Goal: Task Accomplishment & Management: Use online tool/utility

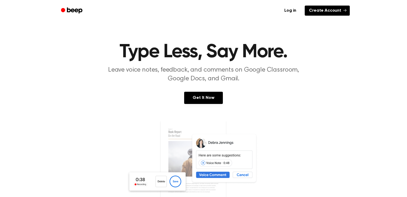
click at [322, 11] on link "Create Account" at bounding box center [327, 11] width 45 height 10
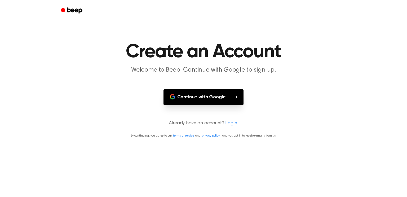
click at [202, 92] on button "Continue with Google" at bounding box center [204, 97] width 80 height 16
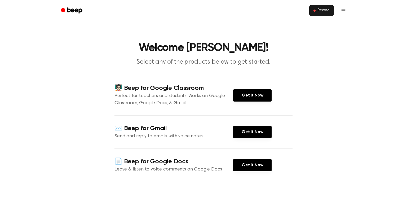
click at [328, 8] on span "Record" at bounding box center [324, 10] width 12 height 5
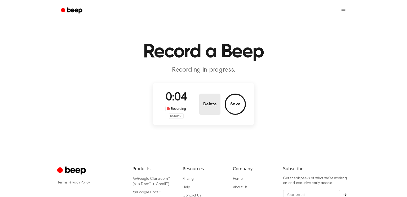
click at [215, 107] on button "Delete" at bounding box center [209, 104] width 21 height 21
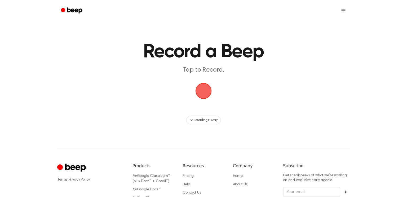
click at [206, 95] on span "button" at bounding box center [203, 91] width 15 height 15
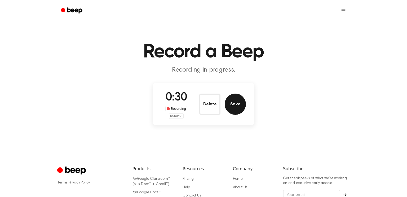
click at [232, 102] on button "Save" at bounding box center [235, 104] width 21 height 21
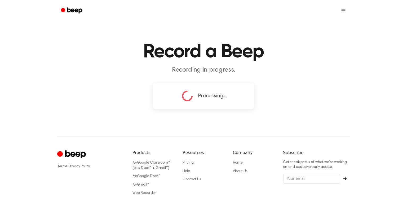
click at [183, 92] on icon at bounding box center [187, 95] width 13 height 13
click at [175, 102] on div "Processing..." at bounding box center [203, 95] width 85 height 13
click at [185, 99] on icon at bounding box center [188, 96] width 16 height 16
click at [109, 117] on div "Record a Beep Recording in progress. Processing... ⚠️ We are experiencing issue…" at bounding box center [203, 118] width 407 height 237
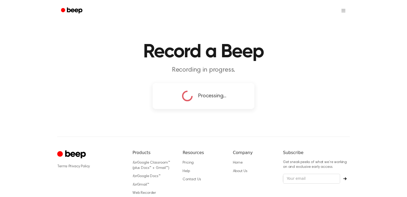
click at [201, 104] on div "Processing..." at bounding box center [204, 96] width 102 height 26
click at [179, 87] on div "Processing..." at bounding box center [204, 96] width 102 height 26
click at [179, 90] on div "Processing..." at bounding box center [203, 95] width 85 height 13
click at [146, 82] on main "Record a Beep Recording in progress. Processing..." at bounding box center [203, 55] width 407 height 111
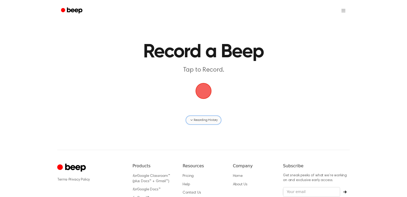
click at [208, 120] on span "Recording History" at bounding box center [206, 120] width 24 height 5
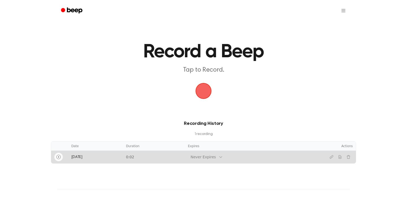
click at [58, 157] on icon "Play" at bounding box center [58, 156] width 1 height 1
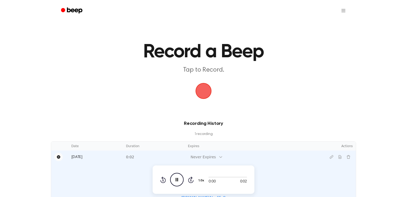
click at [58, 157] on icon "Pause" at bounding box center [58, 156] width 3 height 3
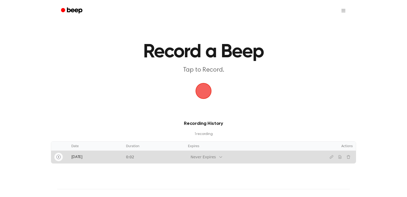
click at [57, 159] on button "Play" at bounding box center [58, 157] width 8 height 8
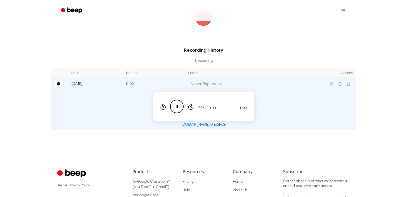
scroll to position [73, 0]
click at [55, 85] on button "Pause" at bounding box center [58, 83] width 8 height 8
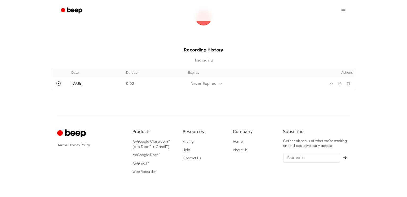
click at [56, 82] on button "Play" at bounding box center [58, 83] width 8 height 8
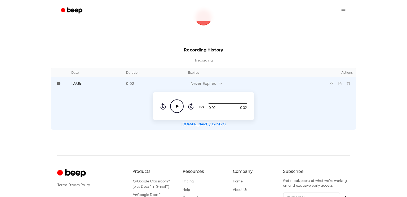
click at [181, 102] on icon "Play Audio" at bounding box center [177, 106] width 14 height 14
click at [173, 110] on icon "Play Audio" at bounding box center [177, 106] width 14 height 14
click at [351, 81] on button "Delete recording" at bounding box center [349, 83] width 8 height 8
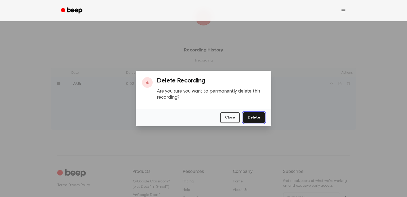
click at [260, 115] on button "Delete" at bounding box center [254, 117] width 22 height 11
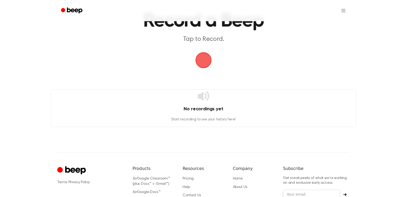
scroll to position [24, 0]
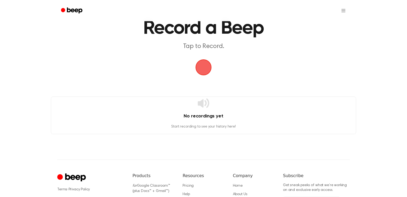
click at [201, 64] on span "button" at bounding box center [204, 67] width 25 height 25
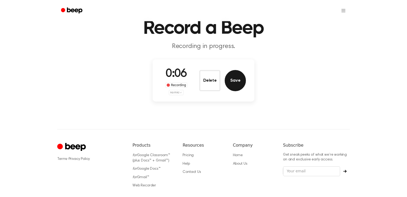
click at [243, 85] on button "Save" at bounding box center [235, 80] width 21 height 21
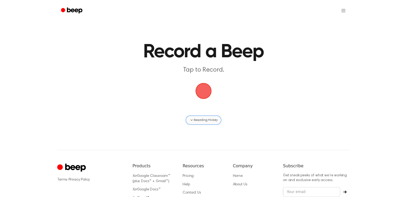
click at [201, 122] on span "Recording History" at bounding box center [206, 120] width 24 height 5
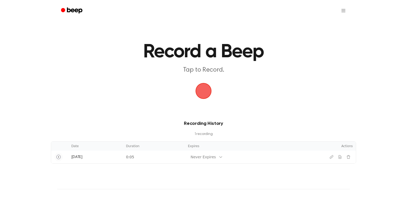
click at [56, 158] on icon "Play" at bounding box center [58, 157] width 4 height 4
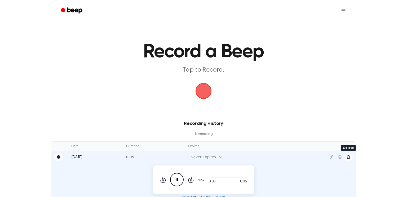
click at [349, 157] on icon "Delete recording" at bounding box center [349, 157] width 4 height 4
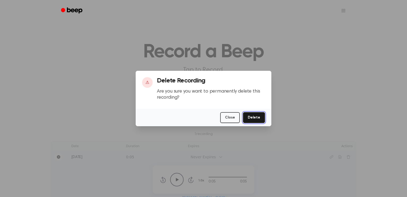
click at [250, 120] on button "Delete" at bounding box center [254, 117] width 22 height 11
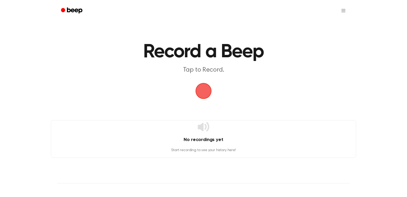
click at [202, 96] on span "button" at bounding box center [203, 90] width 19 height 19
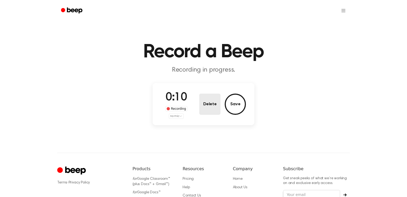
click at [212, 100] on button "Delete" at bounding box center [209, 104] width 21 height 21
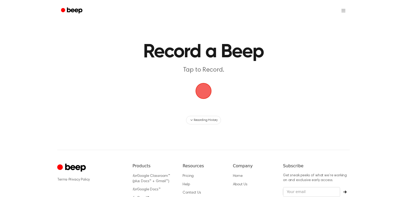
click at [329, 107] on main "Record a Beep Tap to Record. Recording History" at bounding box center [203, 62] width 407 height 124
click at [275, 117] on div "Recording History" at bounding box center [204, 120] width 306 height 8
click at [405, 15] on html "Record a Beep Tap to Record. Recording History ⚠️ We are experiencing issues wi…" at bounding box center [203, 125] width 407 height 251
click at [208, 82] on span "button" at bounding box center [204, 91] width 18 height 18
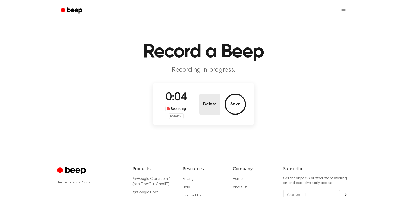
click at [212, 96] on button "Delete" at bounding box center [209, 104] width 21 height 21
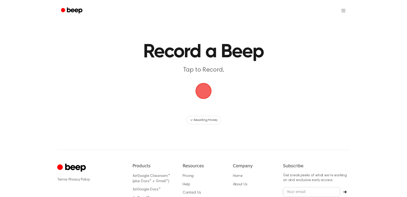
click at [211, 93] on span "button" at bounding box center [203, 91] width 15 height 15
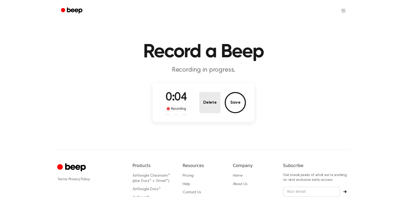
click at [212, 102] on button "Delete" at bounding box center [209, 102] width 21 height 21
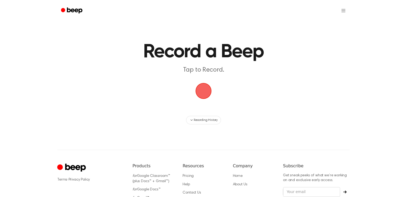
click at [209, 98] on span "button" at bounding box center [203, 91] width 15 height 15
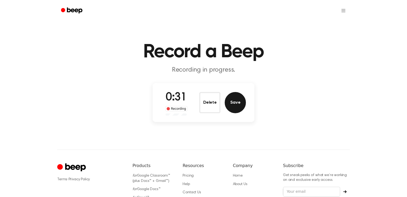
click at [236, 103] on button "Save" at bounding box center [235, 102] width 21 height 21
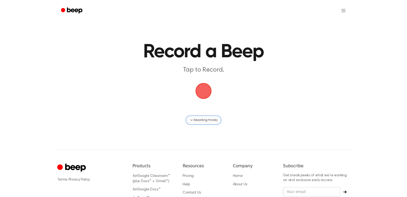
click at [207, 120] on span "Recording History" at bounding box center [206, 120] width 24 height 5
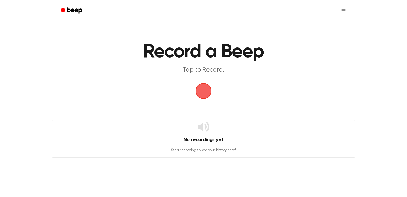
click at [200, 88] on span "button" at bounding box center [204, 91] width 28 height 28
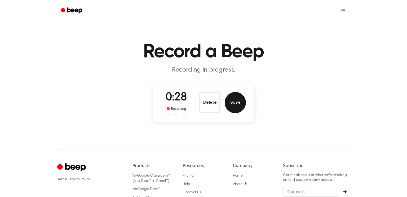
click at [234, 100] on button "Save" at bounding box center [235, 102] width 21 height 21
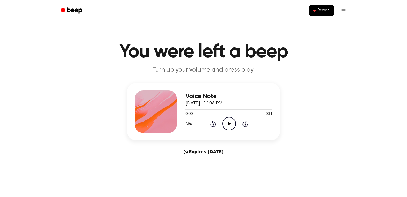
click at [228, 124] on icon at bounding box center [229, 123] width 3 height 3
click at [322, 7] on button "Record" at bounding box center [322, 10] width 25 height 11
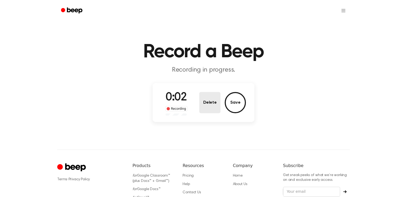
click at [212, 96] on button "Delete" at bounding box center [209, 102] width 21 height 21
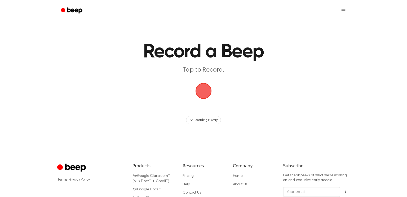
click at [204, 92] on span "button" at bounding box center [203, 91] width 15 height 15
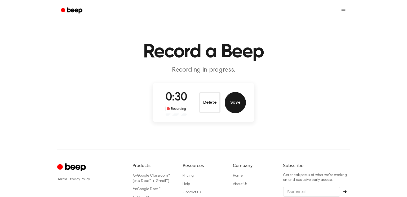
click at [243, 106] on button "Save" at bounding box center [235, 102] width 21 height 21
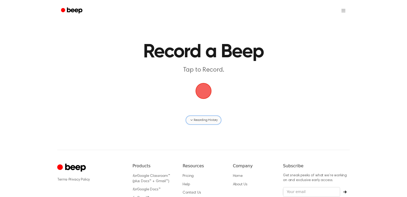
click at [200, 120] on span "Recording History" at bounding box center [206, 120] width 24 height 5
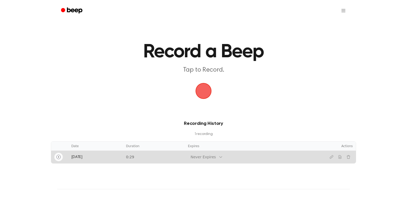
click at [59, 157] on icon "Play" at bounding box center [58, 157] width 4 height 4
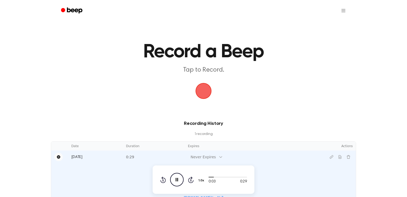
click at [57, 157] on icon "Pause" at bounding box center [58, 156] width 3 height 3
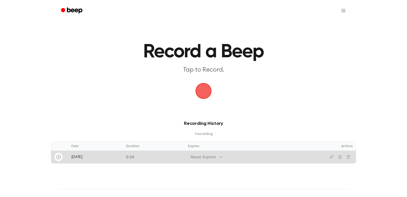
click at [205, 93] on span "button" at bounding box center [203, 91] width 15 height 15
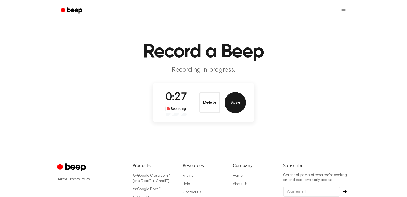
click at [237, 97] on button "Save" at bounding box center [235, 102] width 21 height 21
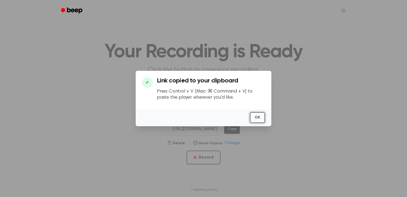
click at [259, 118] on button "OK" at bounding box center [257, 117] width 15 height 11
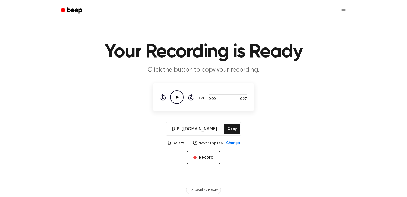
click at [176, 99] on icon "Play Audio" at bounding box center [177, 97] width 14 height 14
click at [176, 99] on icon "Pause Audio" at bounding box center [177, 97] width 14 height 14
click at [176, 99] on icon "Play Audio" at bounding box center [177, 97] width 14 height 14
click at [181, 129] on input "https://beep.audio/z8UjqMB" at bounding box center [194, 129] width 57 height 13
click at [258, 124] on div "https://beep.audio/z8UjqMB Copy Copy" at bounding box center [203, 129] width 395 height 14
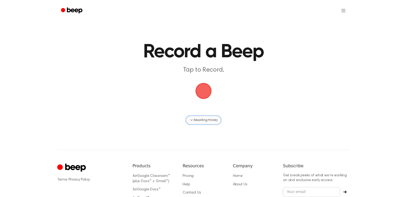
click at [194, 119] on span "Recording History" at bounding box center [206, 120] width 24 height 5
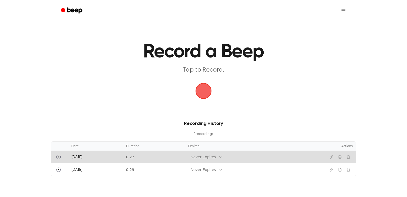
click at [103, 159] on td "[DATE]" at bounding box center [95, 157] width 55 height 13
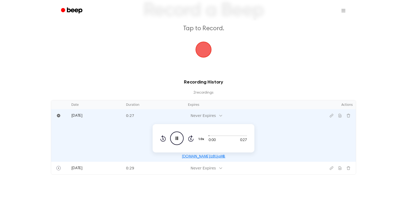
scroll to position [44, 0]
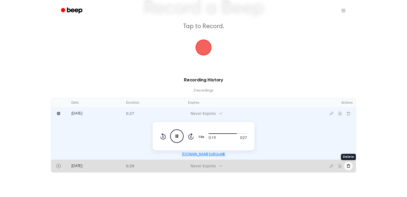
click at [347, 165] on icon "Delete recording" at bounding box center [348, 165] width 3 height 3
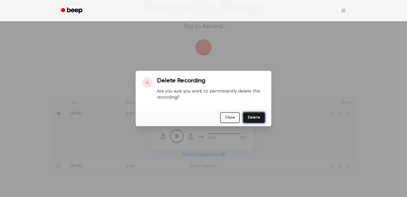
click at [258, 116] on button "Delete" at bounding box center [254, 117] width 22 height 11
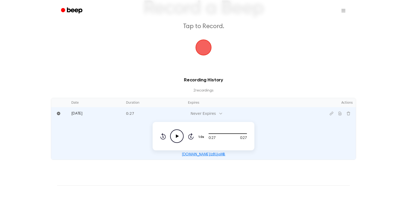
click at [174, 133] on icon "Play Audio" at bounding box center [177, 136] width 14 height 14
click at [174, 134] on icon "Pause Audio" at bounding box center [177, 136] width 14 height 14
click at [211, 46] on span "button" at bounding box center [203, 47] width 23 height 23
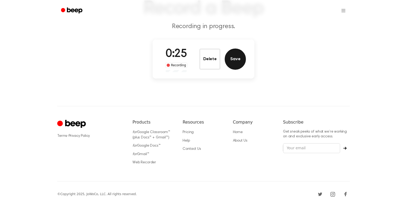
click at [241, 54] on button "Save" at bounding box center [235, 59] width 21 height 21
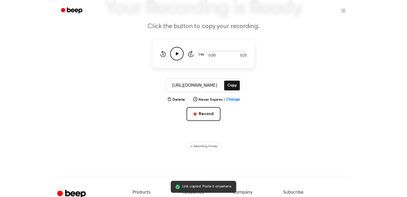
click at [178, 59] on icon "Play Audio" at bounding box center [177, 54] width 14 height 14
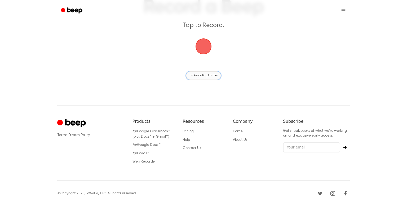
click at [207, 71] on button "Recording History" at bounding box center [203, 75] width 35 height 8
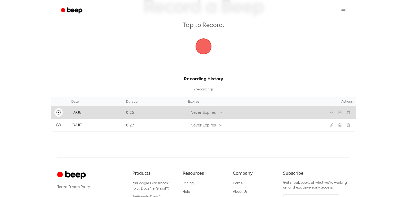
click at [60, 111] on icon "Play" at bounding box center [58, 112] width 4 height 4
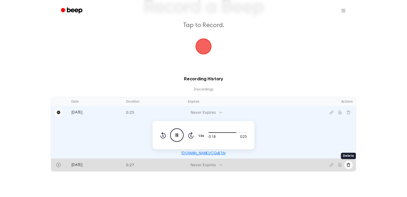
click at [347, 163] on icon "Delete recording" at bounding box center [349, 165] width 4 height 4
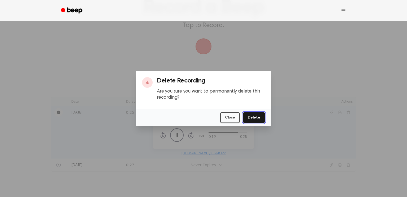
click at [248, 117] on button "Delete" at bounding box center [254, 117] width 22 height 11
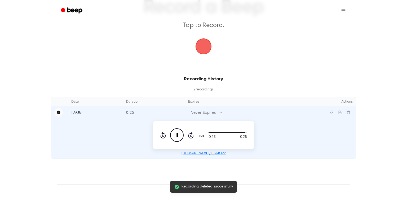
click at [206, 154] on link "beep.audio/CQvBT6r" at bounding box center [203, 154] width 45 height 4
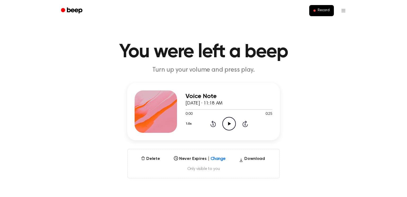
click at [230, 125] on icon "Play Audio" at bounding box center [230, 124] width 14 height 14
click at [233, 122] on icon "Pause Audio" at bounding box center [230, 124] width 14 height 14
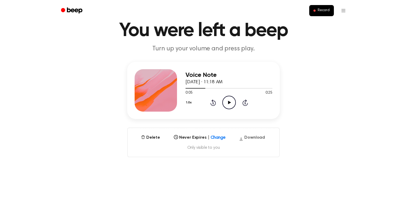
click at [240, 137] on icon "button" at bounding box center [241, 139] width 4 height 8
click at [156, 138] on button "Delete" at bounding box center [150, 137] width 23 height 6
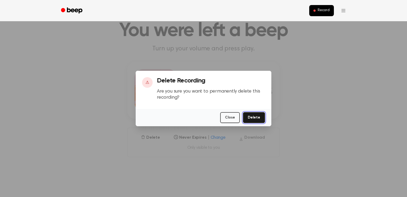
click at [259, 119] on button "Delete" at bounding box center [254, 117] width 22 height 11
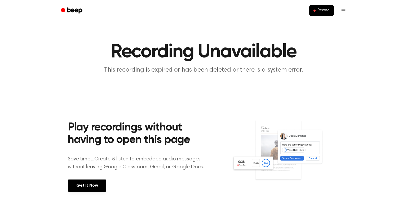
click at [320, 3] on div "Record" at bounding box center [203, 10] width 293 height 21
click at [321, 7] on button "Record" at bounding box center [322, 10] width 25 height 11
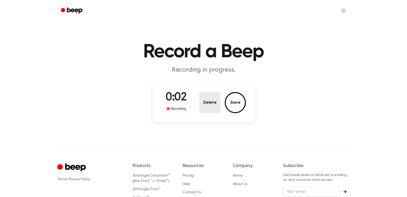
click at [217, 94] on button "Delete" at bounding box center [209, 102] width 21 height 21
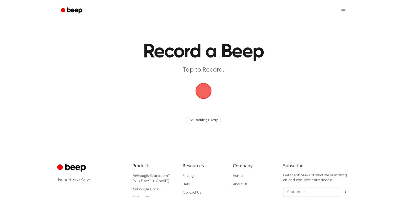
click at [210, 93] on span "button" at bounding box center [203, 90] width 17 height 17
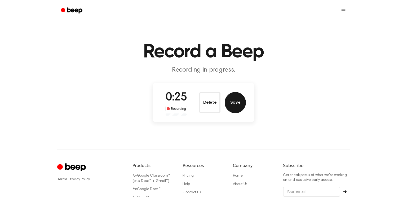
click at [234, 110] on button "Save" at bounding box center [235, 102] width 21 height 21
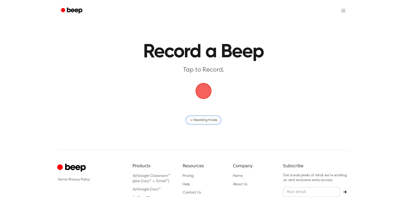
click at [195, 118] on span "Recording History" at bounding box center [206, 120] width 24 height 5
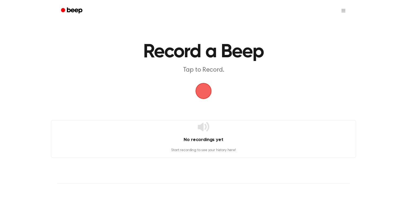
click at [202, 94] on span "button" at bounding box center [203, 91] width 15 height 15
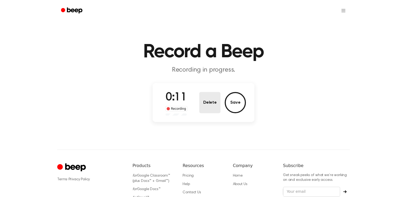
click at [205, 109] on button "Delete" at bounding box center [209, 102] width 21 height 21
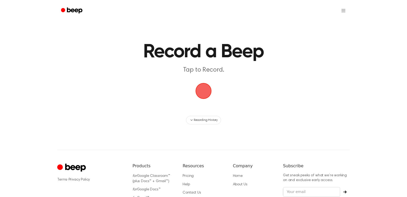
click at [209, 88] on span "button" at bounding box center [203, 91] width 15 height 15
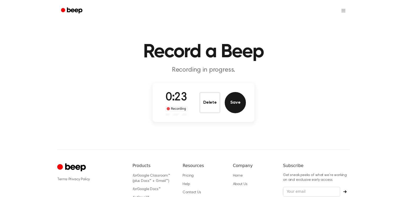
click at [240, 108] on button "Save" at bounding box center [235, 102] width 21 height 21
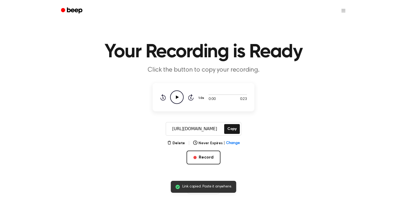
click at [179, 99] on icon "Play Audio" at bounding box center [177, 97] width 14 height 14
click at [231, 132] on button "Copy" at bounding box center [232, 129] width 16 height 10
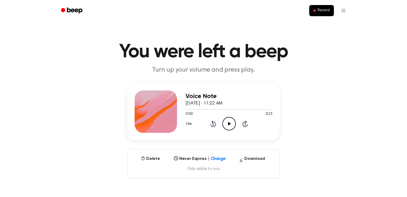
click at [227, 127] on icon "Play Audio" at bounding box center [230, 124] width 14 height 14
